Goal: Transaction & Acquisition: Purchase product/service

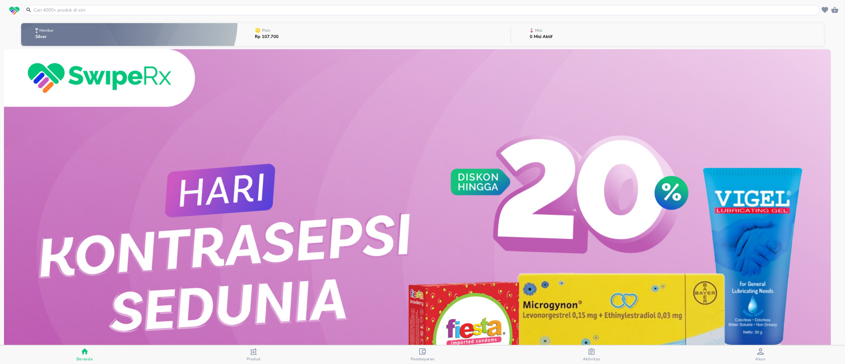
click at [150, 10] on input "text" at bounding box center [425, 10] width 785 height 7
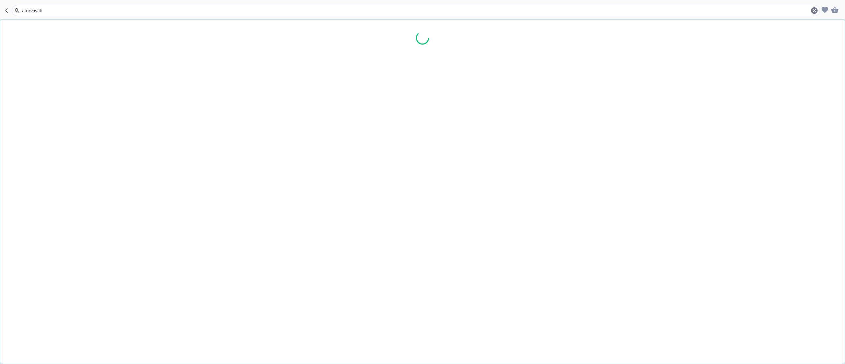
type input "atorvasatin"
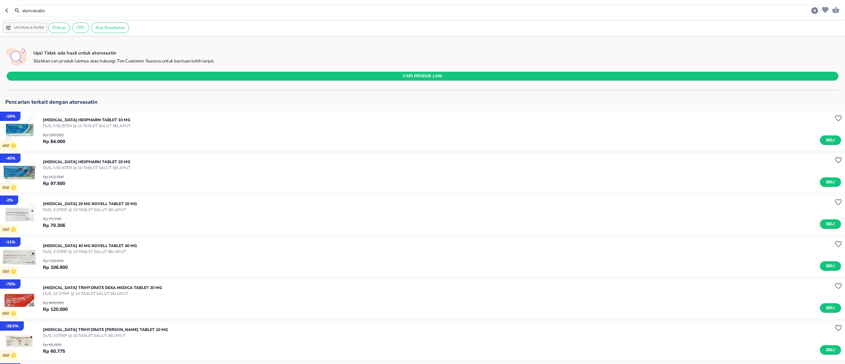
click at [79, 14] on input "atorvasatin" at bounding box center [415, 10] width 789 height 7
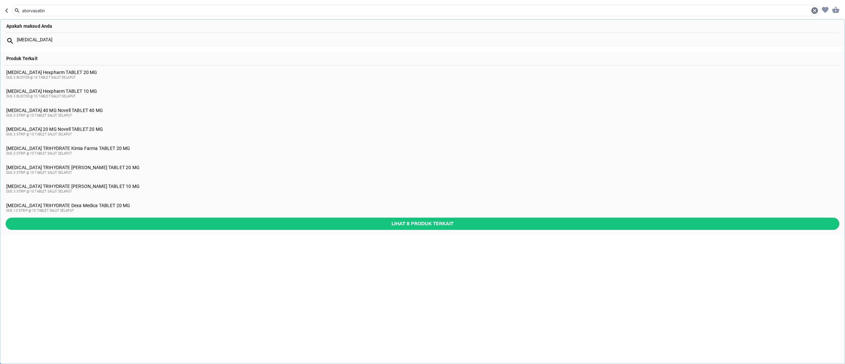
click at [79, 14] on input "atorvasatin" at bounding box center [415, 10] width 789 height 7
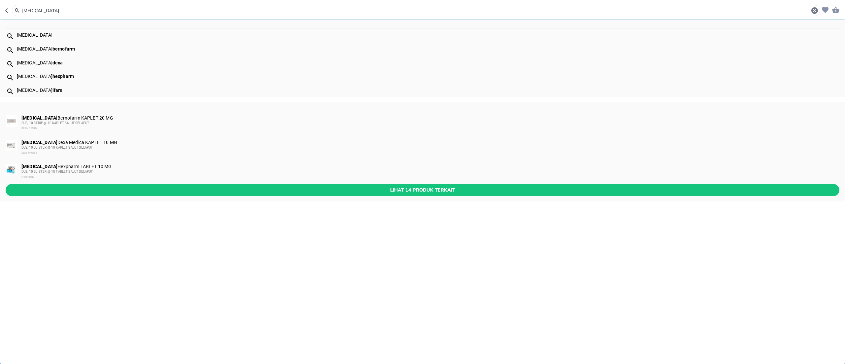
type input "[MEDICAL_DATA]"
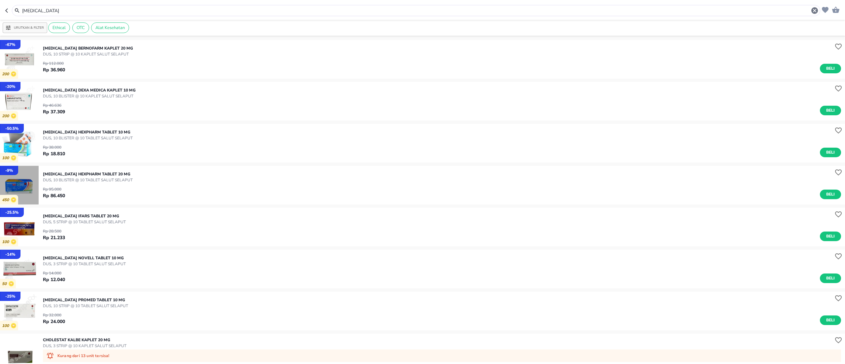
click at [14, 193] on img "button" at bounding box center [19, 185] width 39 height 39
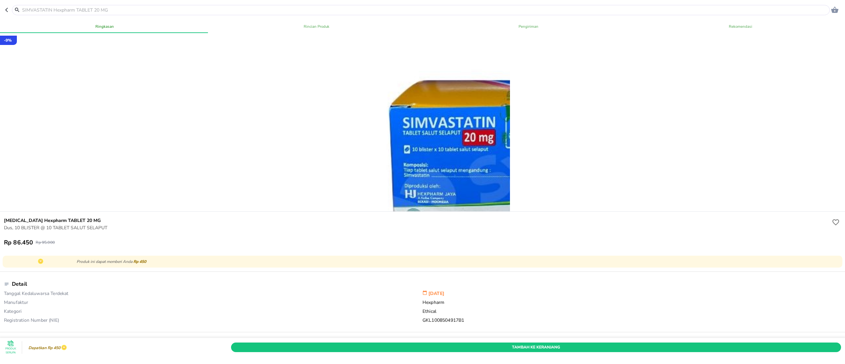
drag, startPoint x: 366, startPoint y: 125, endPoint x: 493, endPoint y: 139, distance: 127.6
click at [493, 139] on div at bounding box center [532, 142] width 392 height 392
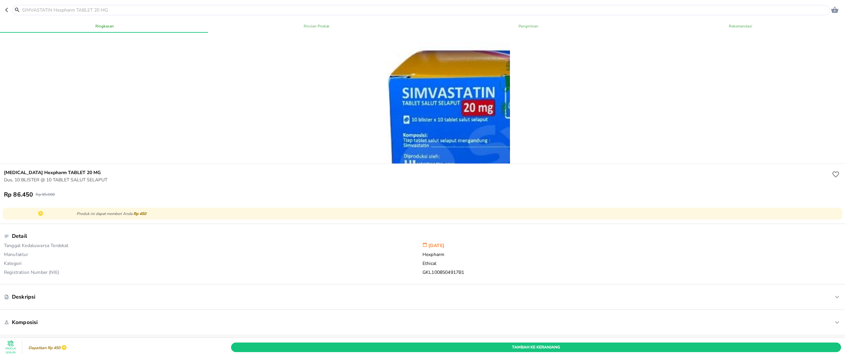
scroll to position [66, 0]
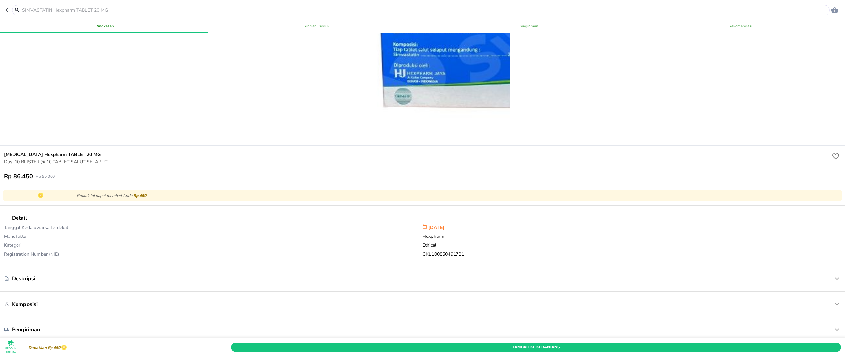
drag, startPoint x: 421, startPoint y: 95, endPoint x: 411, endPoint y: 22, distance: 73.3
click at [411, 22] on div "Ringkasan Rincian Produk Pengiriman Rekomendasi - 9 % [MEDICAL_DATA] Hexpharm T…" at bounding box center [423, 191] width 848 height 347
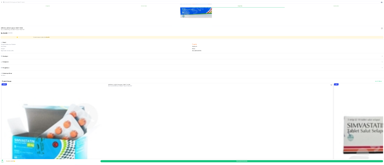
scroll to position [0, 0]
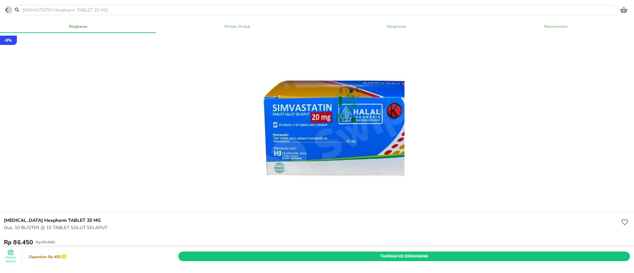
click at [9, 11] on icon "button" at bounding box center [7, 9] width 5 height 5
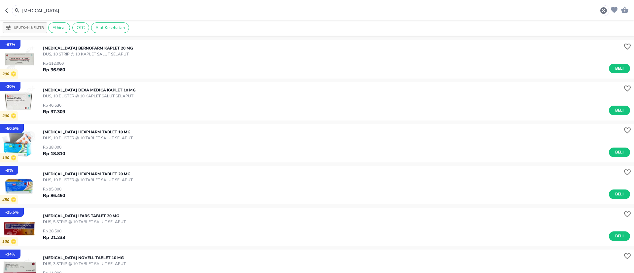
click at [49, 10] on input "[MEDICAL_DATA]" at bounding box center [310, 10] width 578 height 7
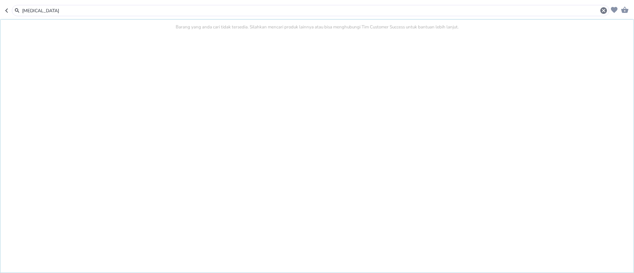
click at [49, 10] on input "[MEDICAL_DATA]" at bounding box center [310, 10] width 578 height 7
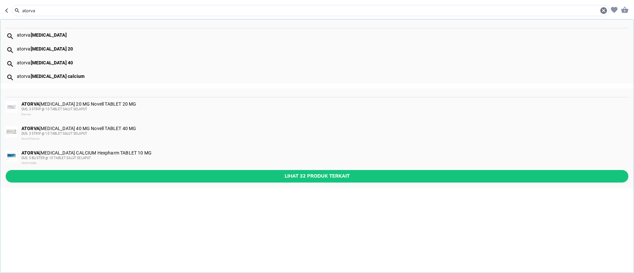
type input "atorva"
click at [15, 155] on img at bounding box center [12, 156] width 12 height 12
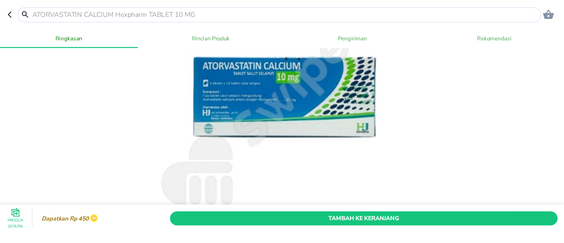
scroll to position [90, 0]
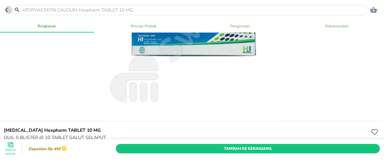
click at [7, 8] on icon "button" at bounding box center [7, 9] width 5 height 5
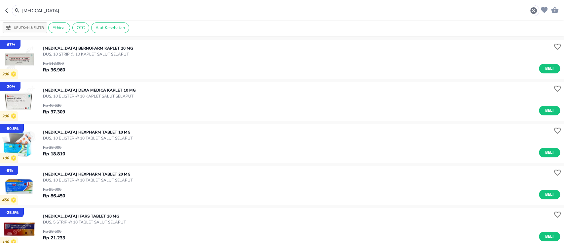
click at [48, 2] on header "[MEDICAL_DATA]" at bounding box center [282, 10] width 564 height 20
click at [41, 12] on input "[MEDICAL_DATA]" at bounding box center [275, 10] width 508 height 7
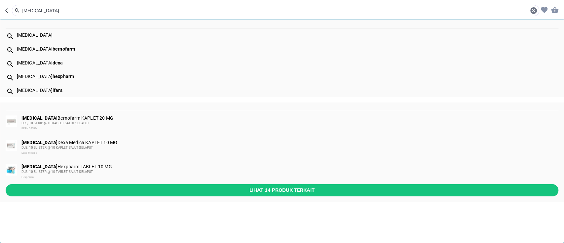
click at [41, 12] on input "[MEDICAL_DATA]" at bounding box center [275, 10] width 508 height 7
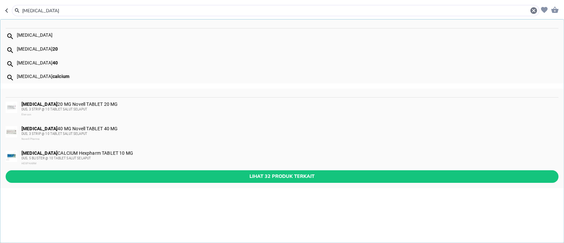
type input "[MEDICAL_DATA]"
